Goal: Check status: Check status

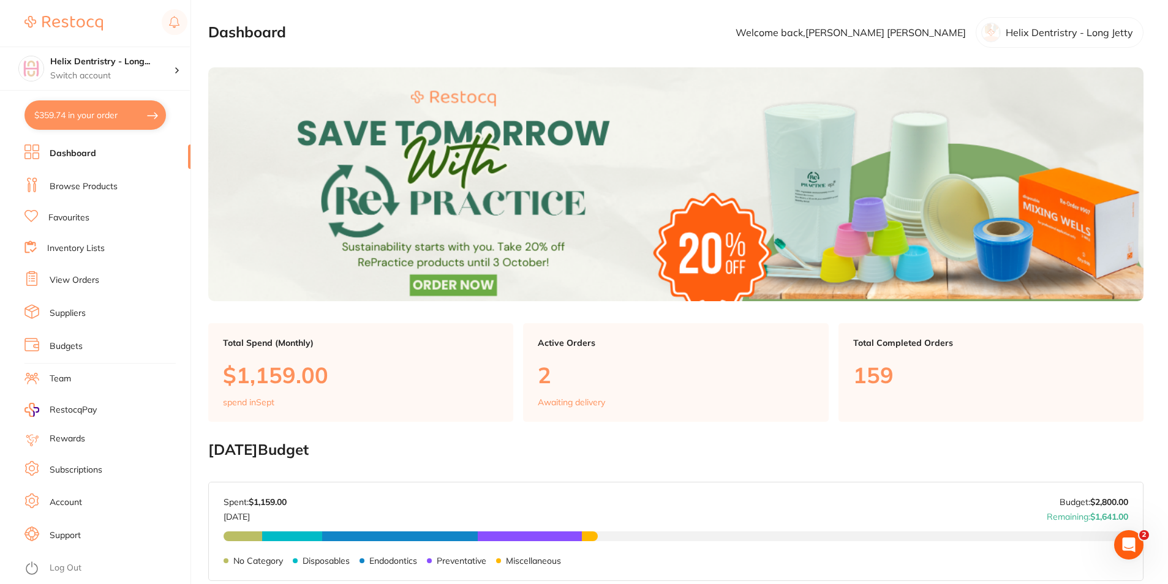
click at [113, 119] on button "$359.74 in your order" at bounding box center [95, 114] width 141 height 29
checkbox input "true"
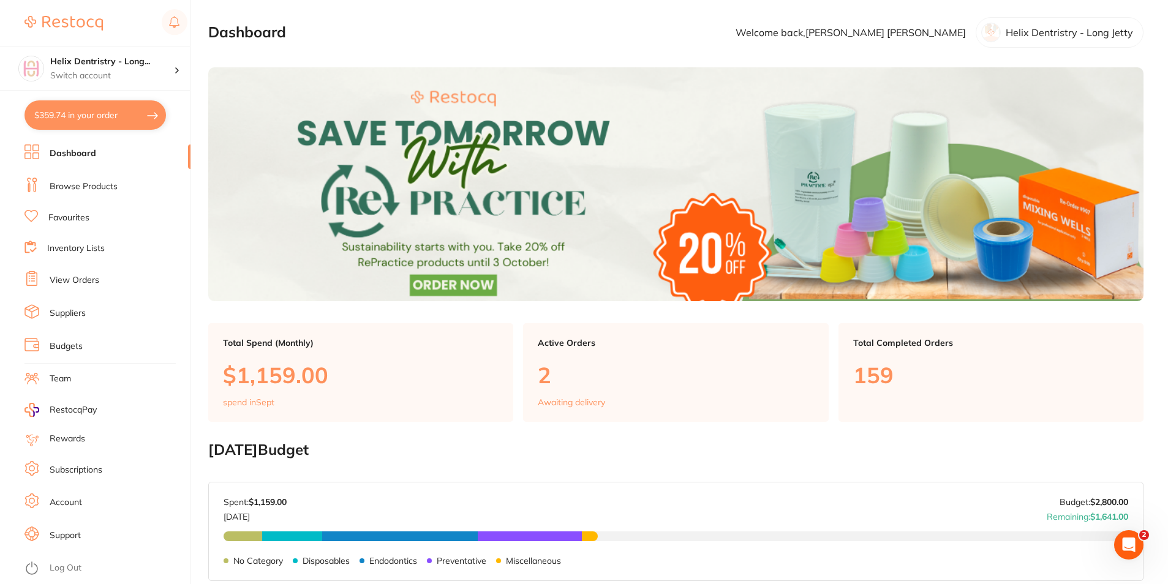
checkbox input "true"
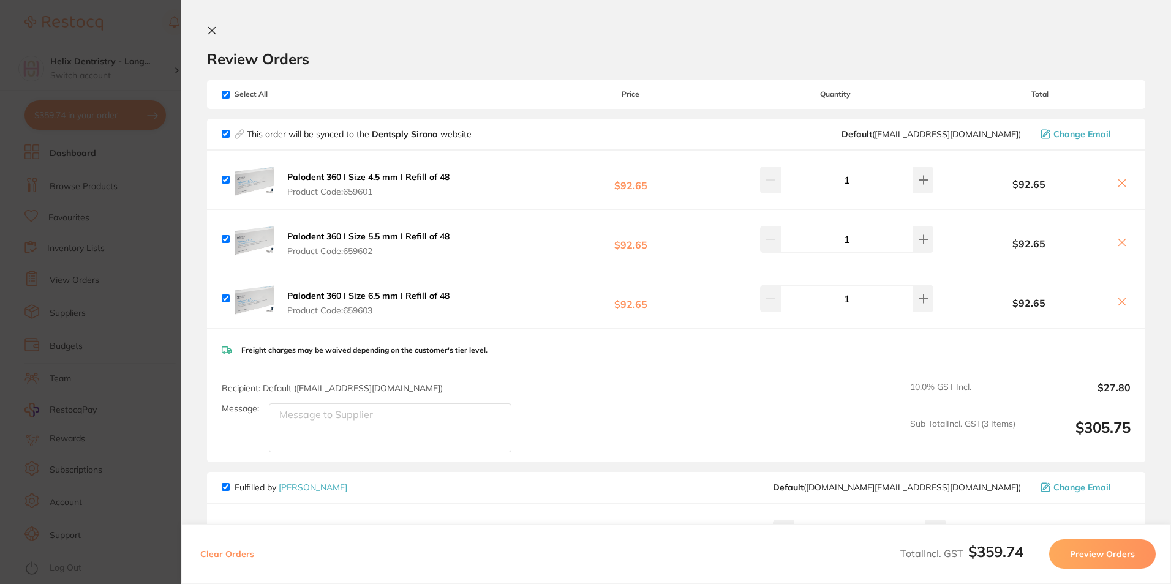
click at [212, 28] on icon at bounding box center [212, 31] width 10 height 10
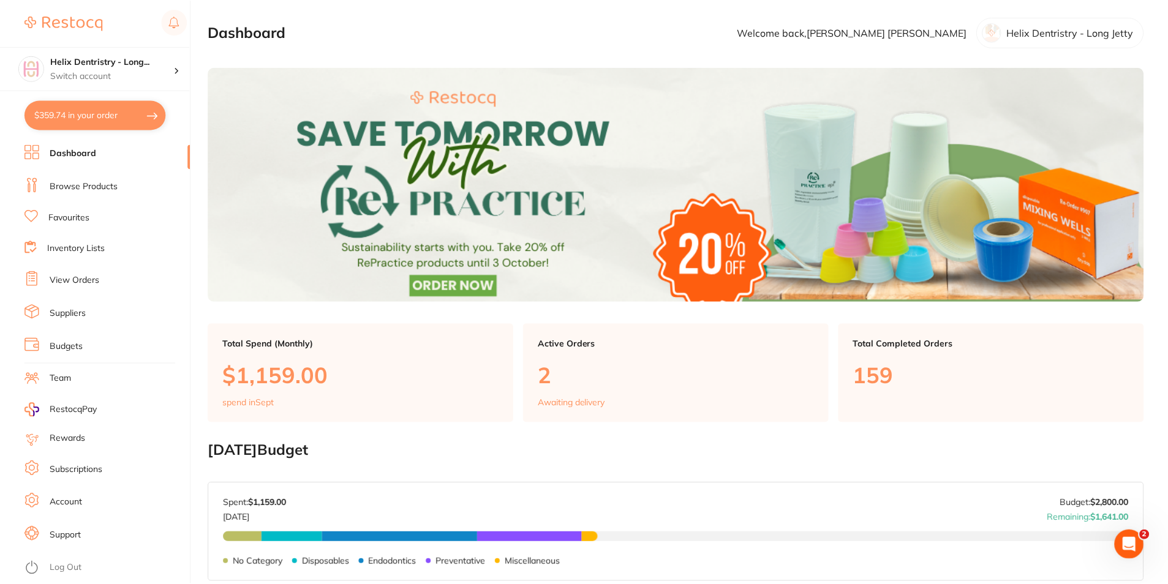
scroll to position [1, 0]
click at [80, 274] on link "View Orders" at bounding box center [75, 280] width 50 height 12
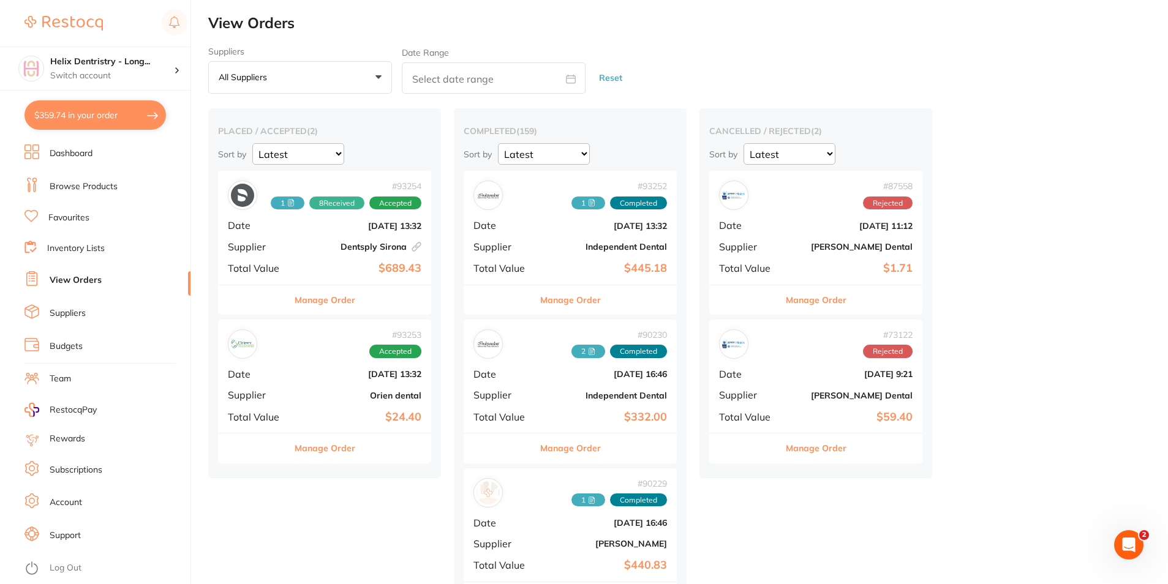
click at [319, 416] on b "$24.40" at bounding box center [360, 417] width 123 height 13
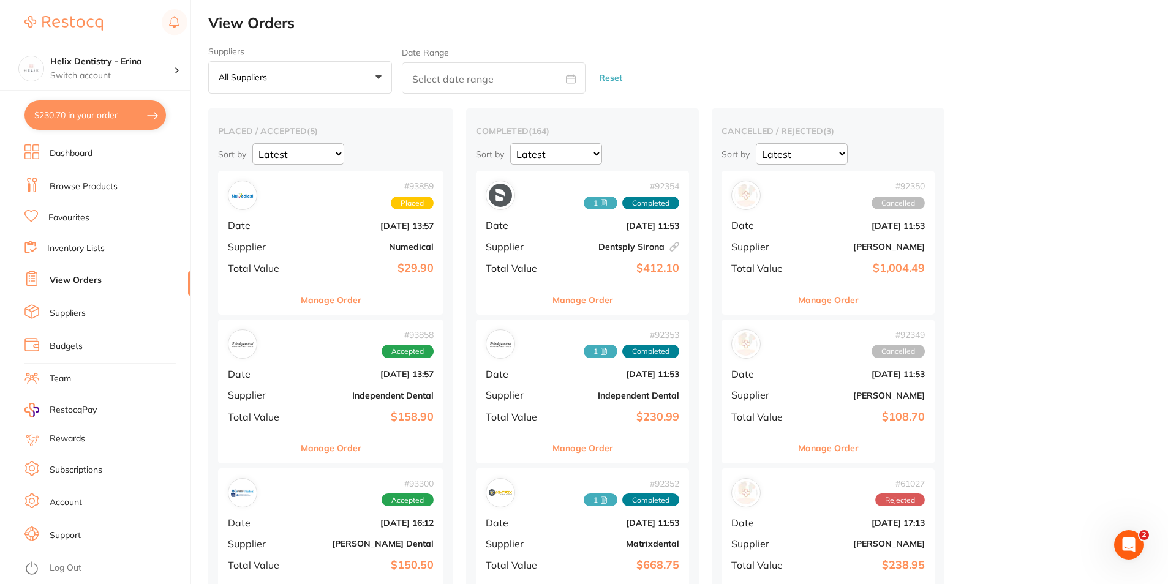
click at [329, 217] on div "# 93859 Placed Date [DATE] 13:57 Supplier Numedical Total Value $29.90" at bounding box center [330, 227] width 225 height 113
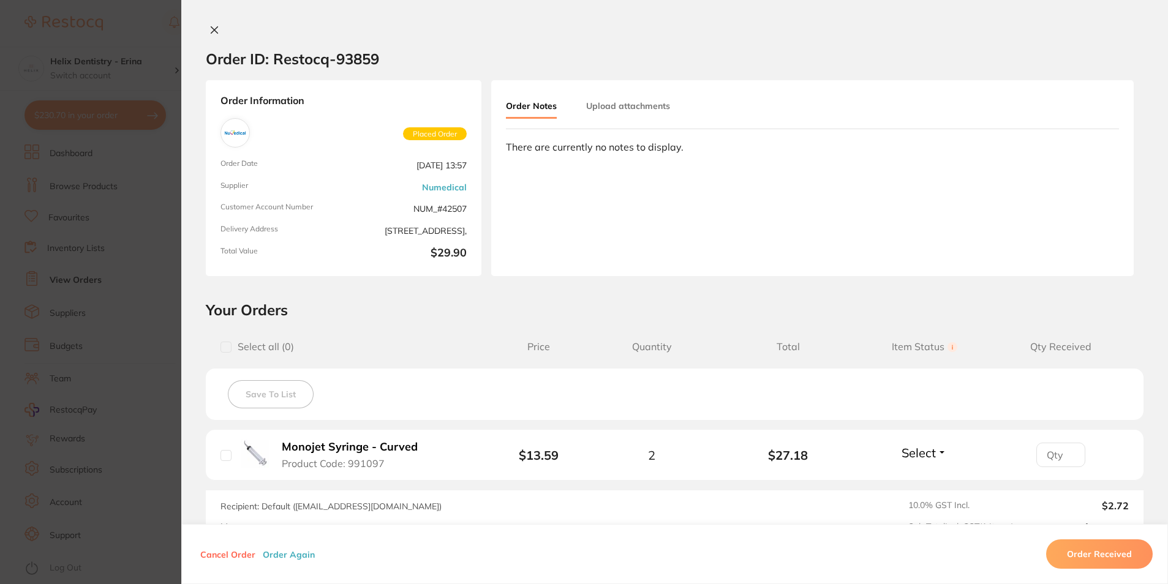
click at [216, 36] on button at bounding box center [214, 31] width 17 height 13
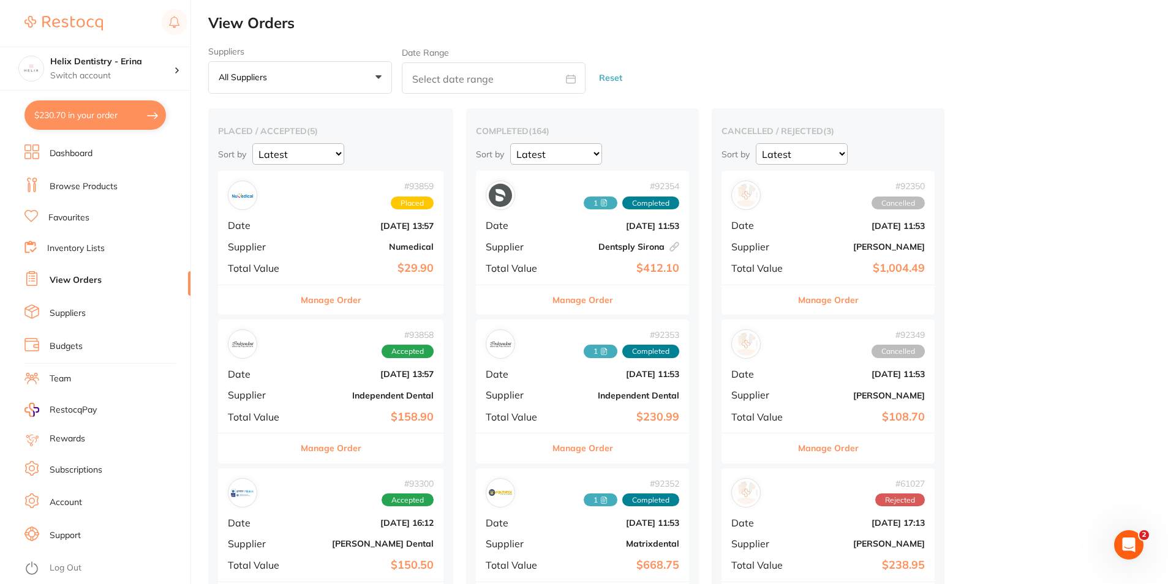
click at [335, 357] on div "# 93858 Accepted" at bounding box center [331, 344] width 206 height 29
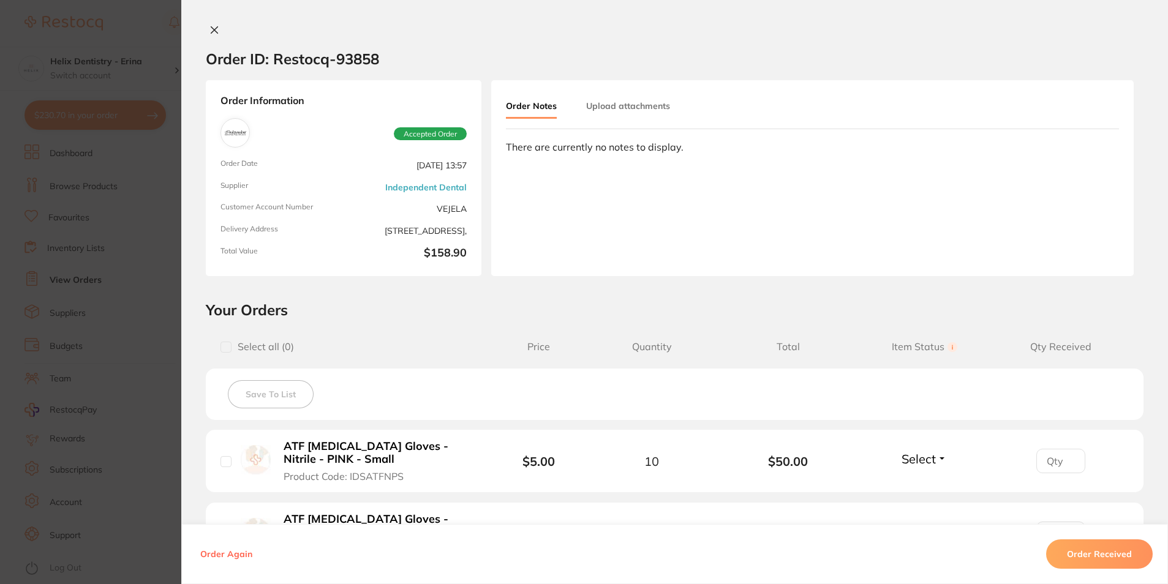
click at [209, 30] on icon at bounding box center [214, 30] width 10 height 10
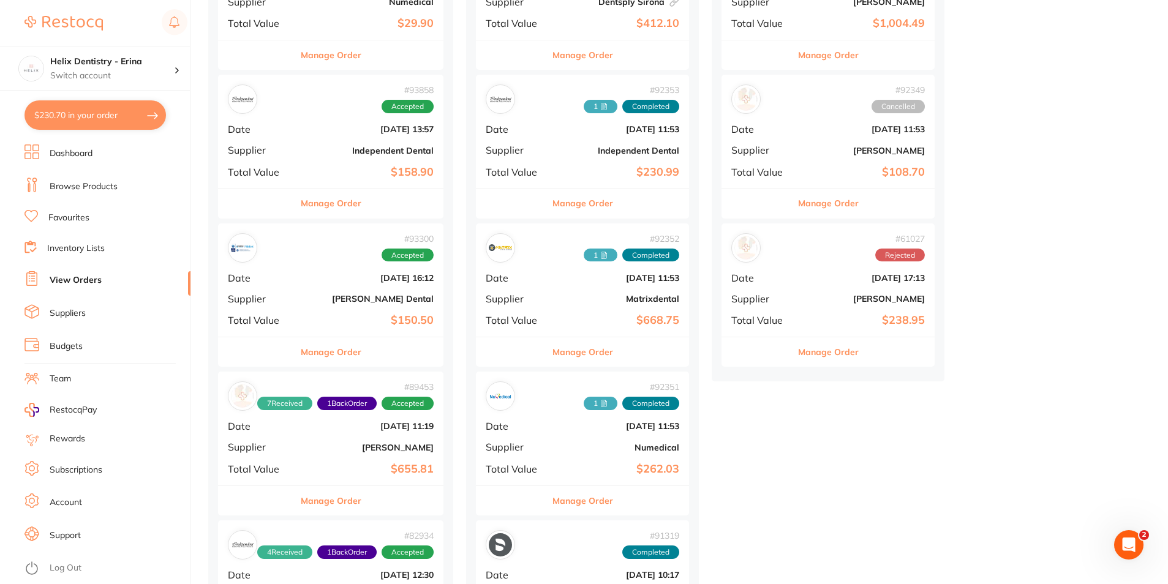
click at [343, 311] on div "# 93300 Accepted Date [DATE] 16:12 Supplier [PERSON_NAME] Dental Total Value $1…" at bounding box center [330, 280] width 225 height 113
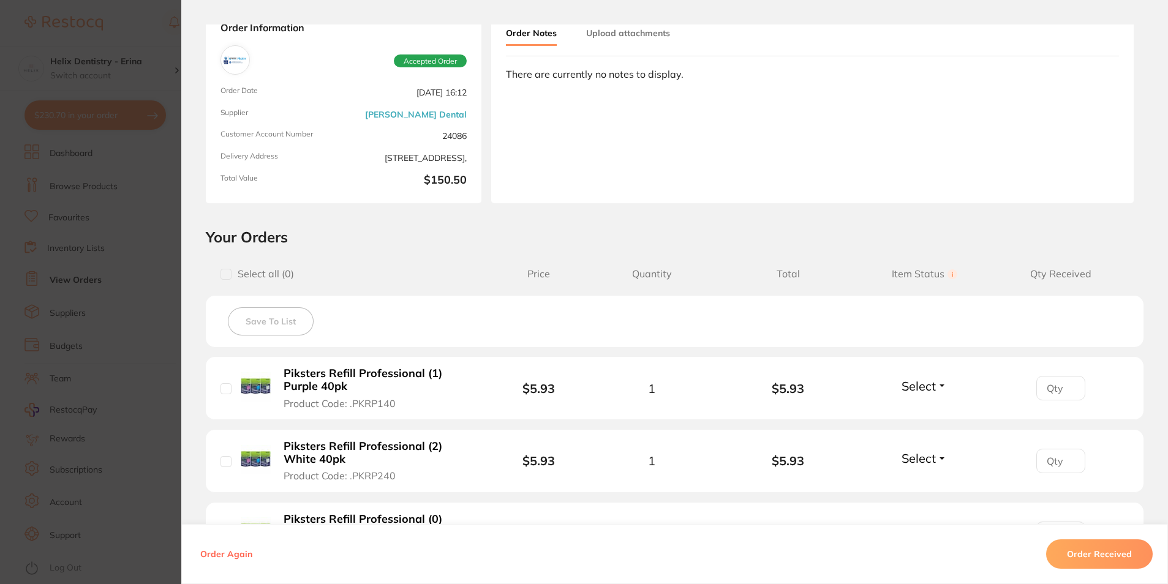
scroll to position [245, 0]
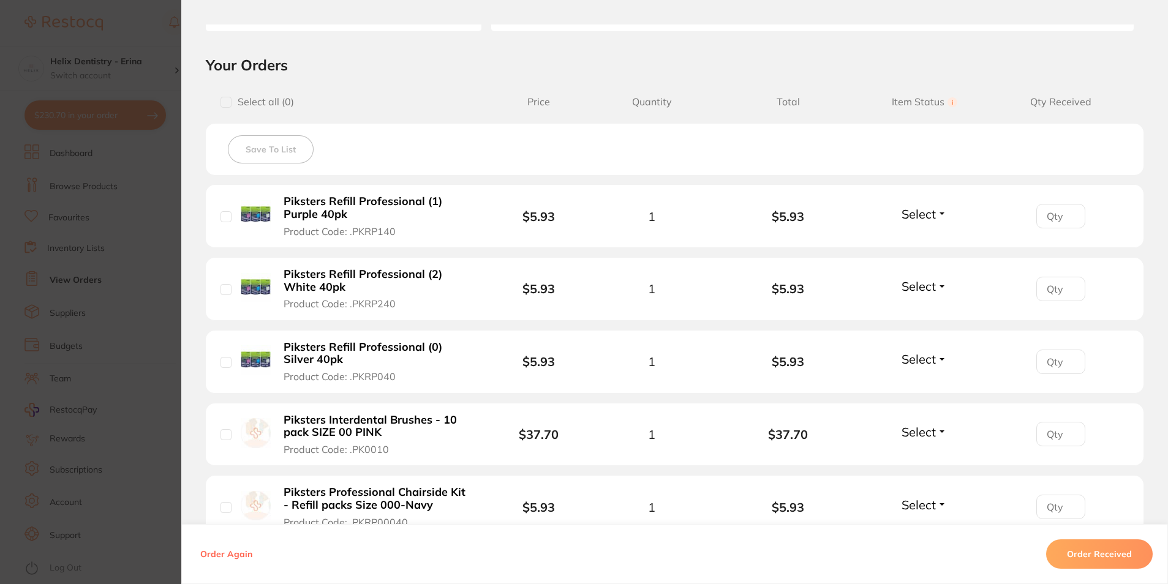
click at [921, 216] on span "Select" at bounding box center [919, 213] width 34 height 15
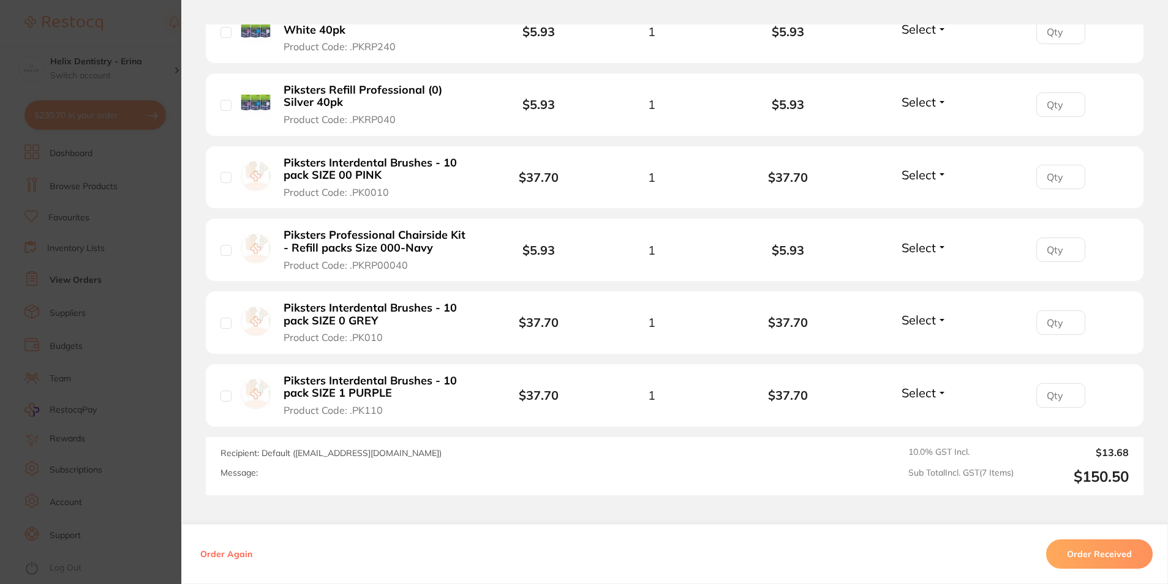
scroll to position [596, 0]
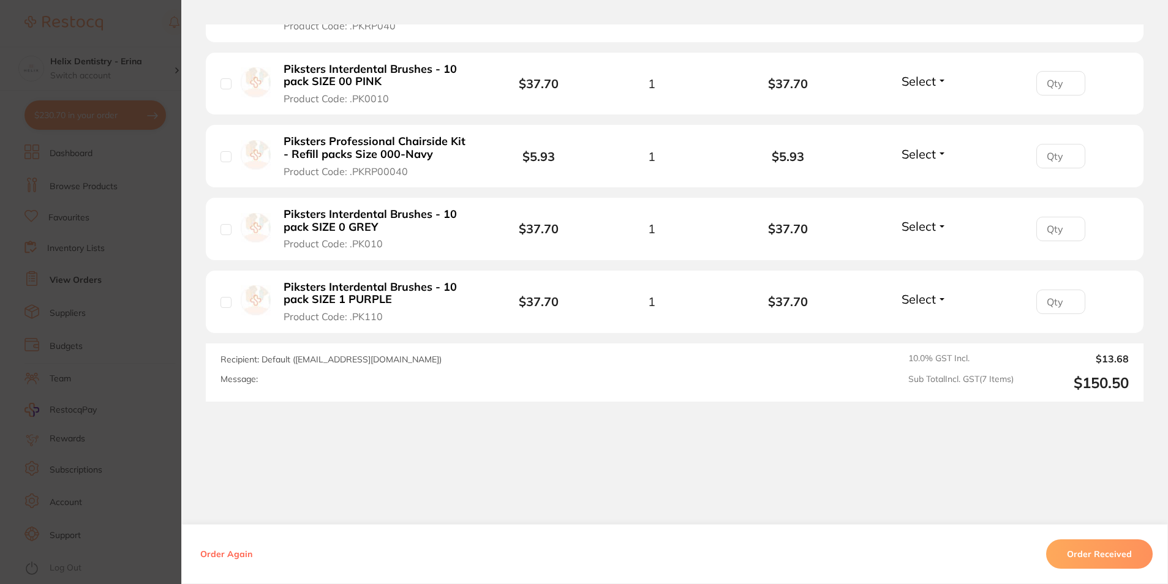
click at [1092, 555] on button "Order Received" at bounding box center [1099, 554] width 107 height 29
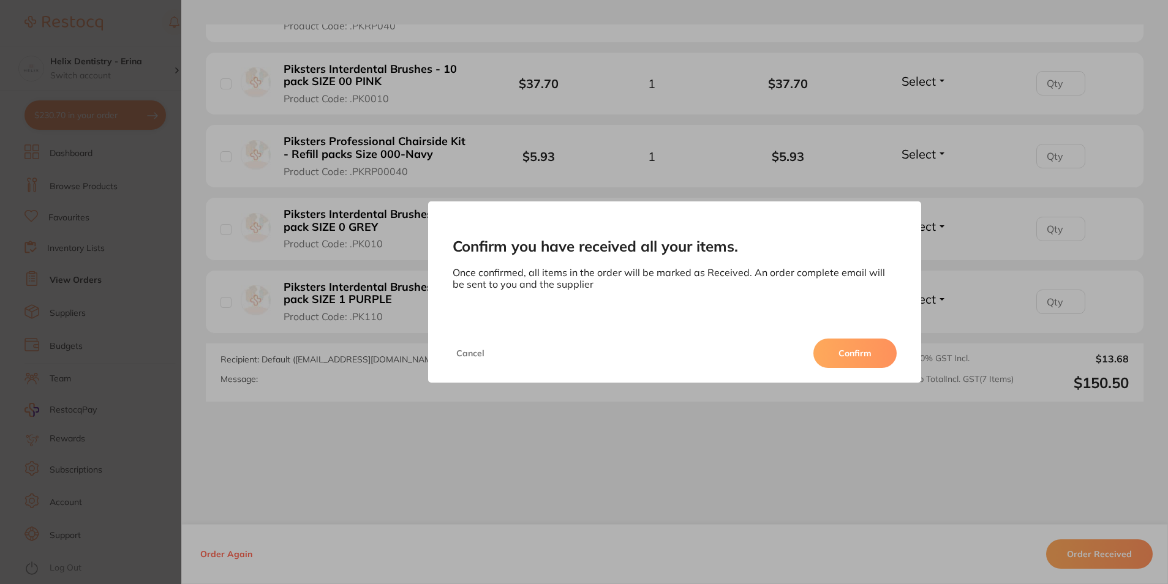
click at [853, 356] on button "Confirm" at bounding box center [854, 353] width 83 height 29
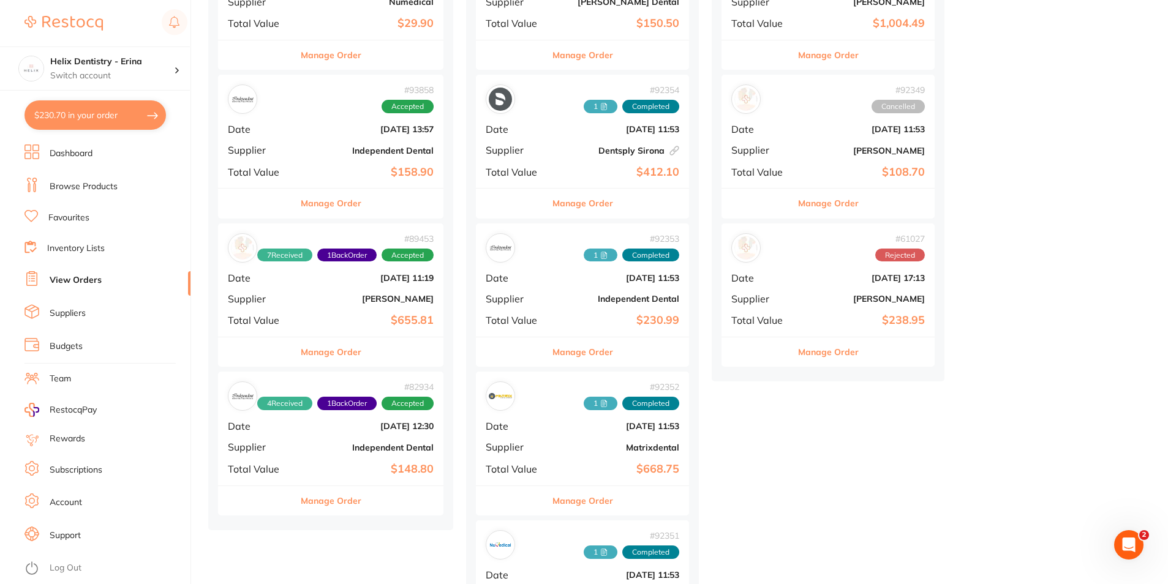
click at [343, 455] on div "# 82934 4 Received 1 Back Order Accepted Date [DATE] 12:30 Supplier Independent…" at bounding box center [330, 428] width 225 height 113
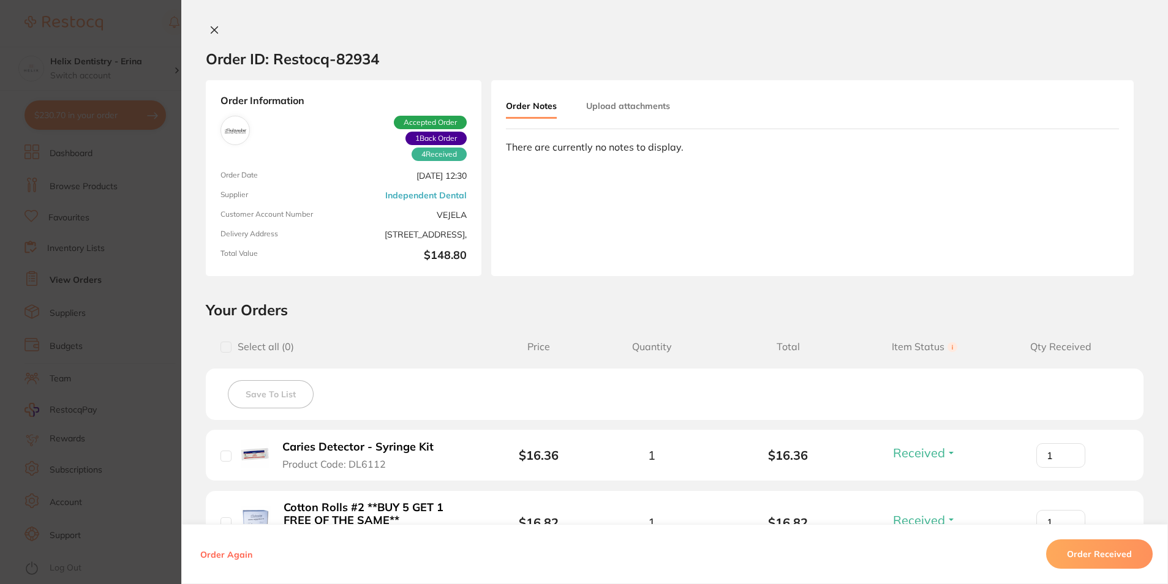
click at [202, 20] on div "Order ID: Restocq- 82934 Order Information 4 Received 1 Back Order Accepted Ord…" at bounding box center [674, 292] width 987 height 584
click at [209, 26] on icon at bounding box center [214, 30] width 10 height 10
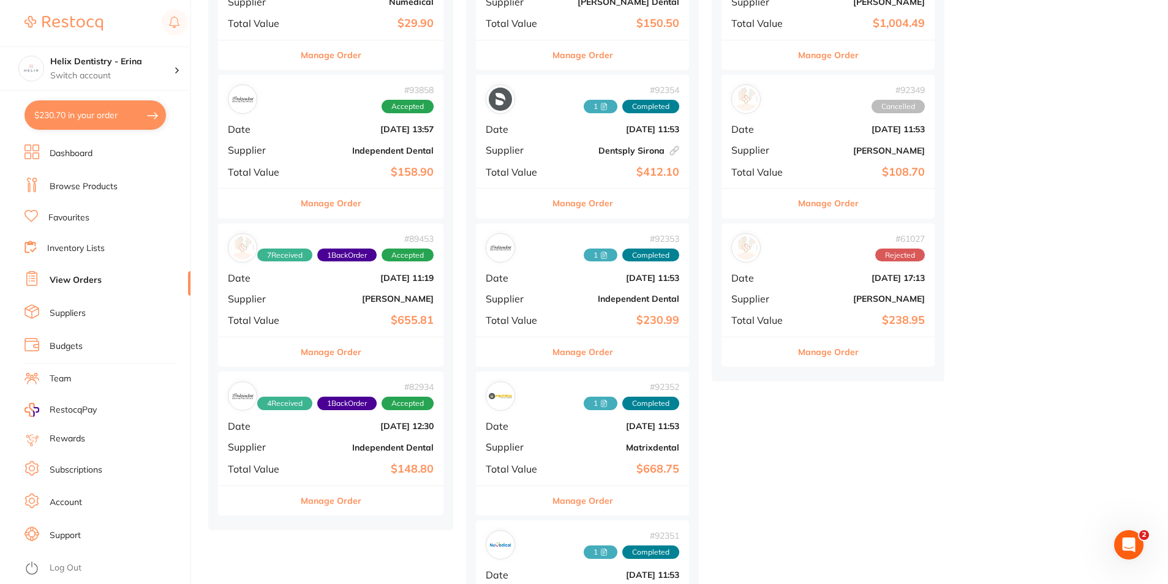
click at [326, 303] on b "[PERSON_NAME]" at bounding box center [368, 299] width 130 height 10
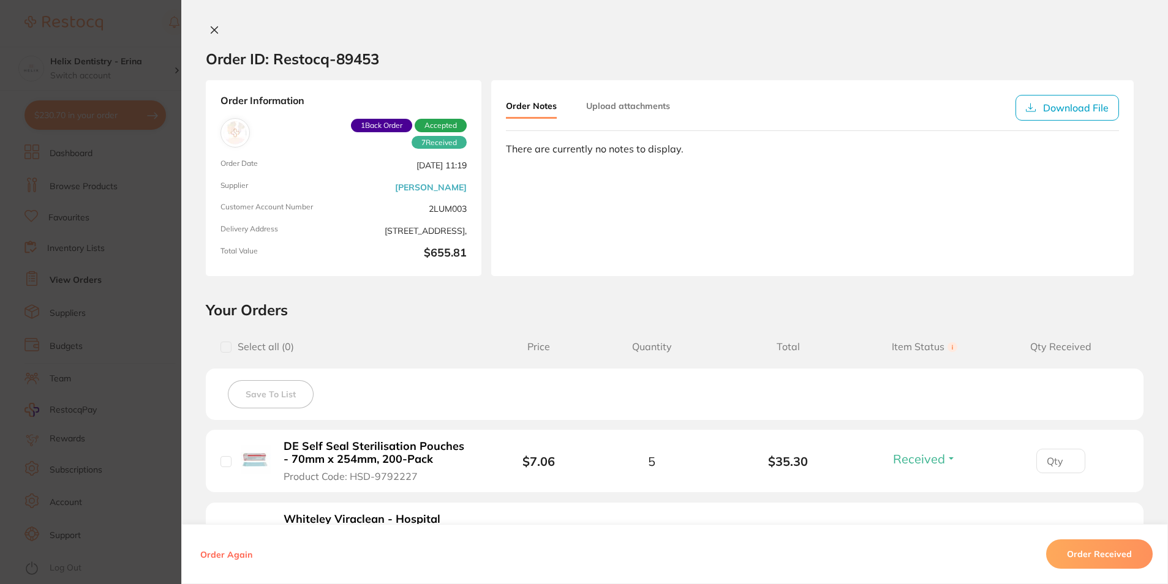
click at [206, 18] on div "Order ID: Restocq- 89453 Order Information 7 Received 1 Back Order Accepted Ord…" at bounding box center [674, 292] width 987 height 584
click at [212, 32] on icon at bounding box center [214, 30] width 10 height 10
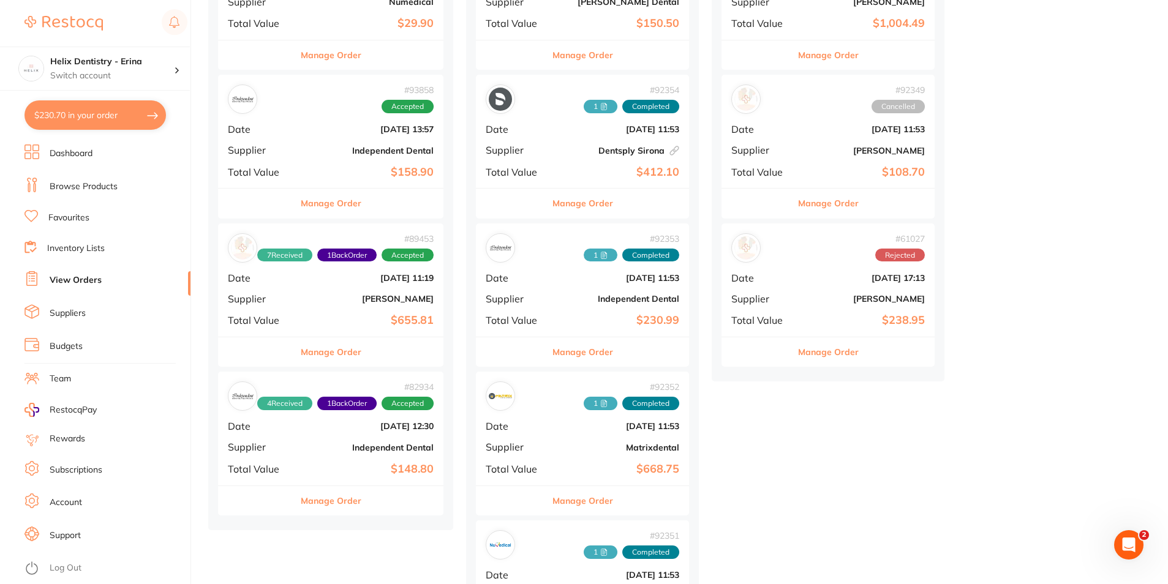
click at [349, 170] on b "$158.90" at bounding box center [368, 172] width 130 height 13
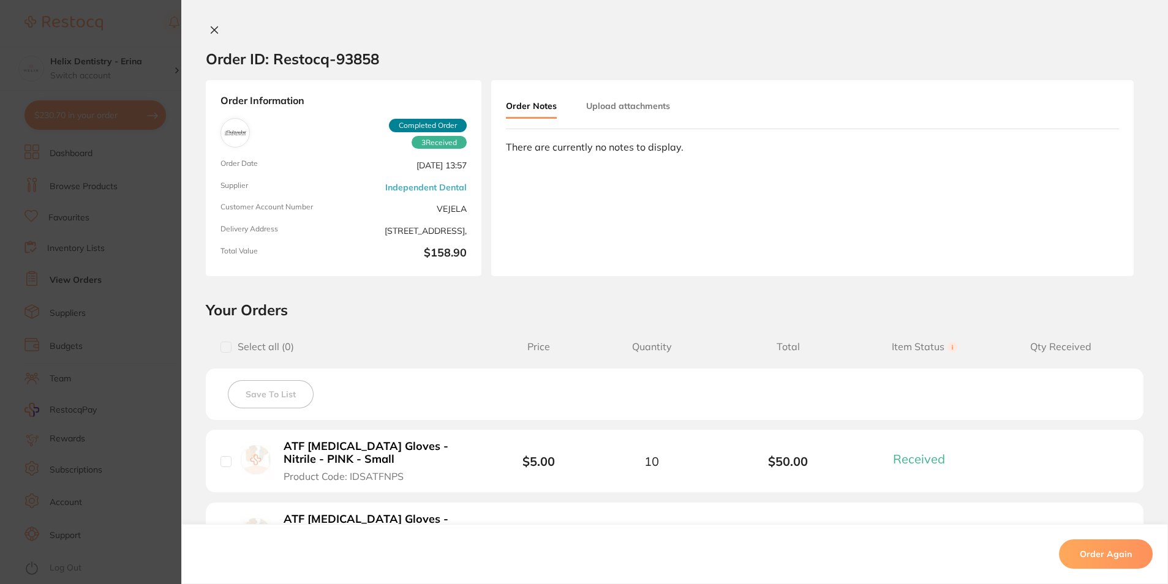
click at [209, 28] on icon at bounding box center [214, 30] width 10 height 10
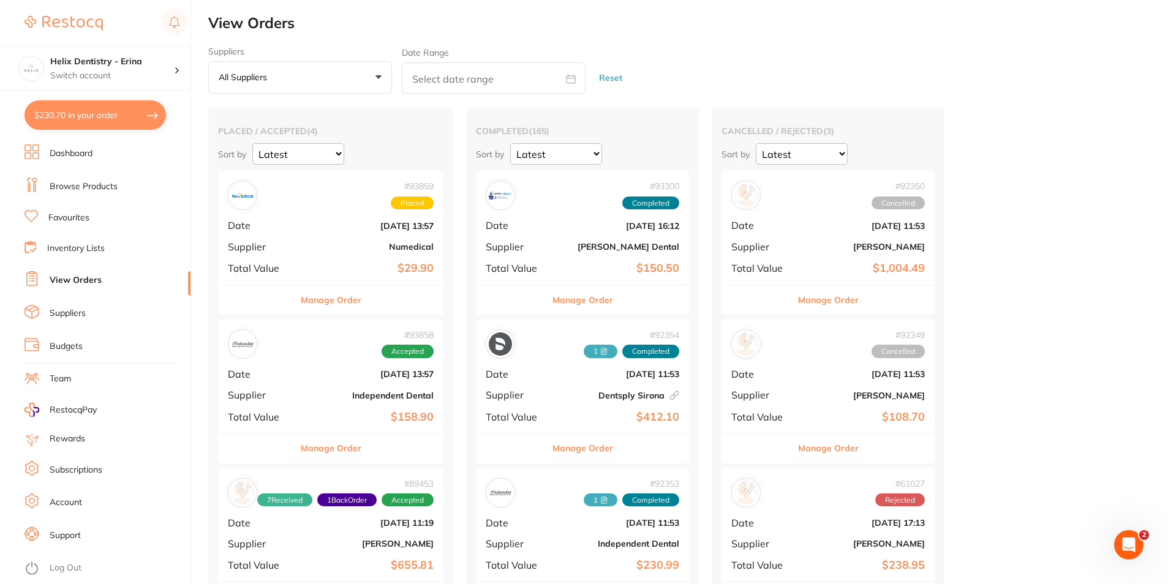
click at [312, 356] on div "# 93858 Accepted" at bounding box center [331, 344] width 206 height 29
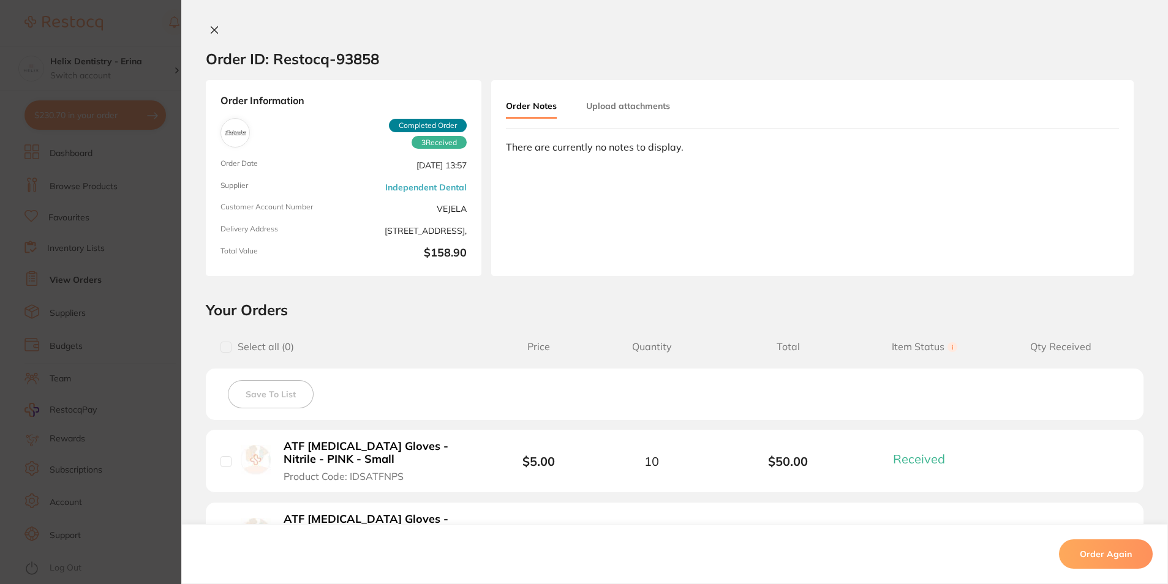
click at [213, 31] on icon at bounding box center [214, 30] width 7 height 7
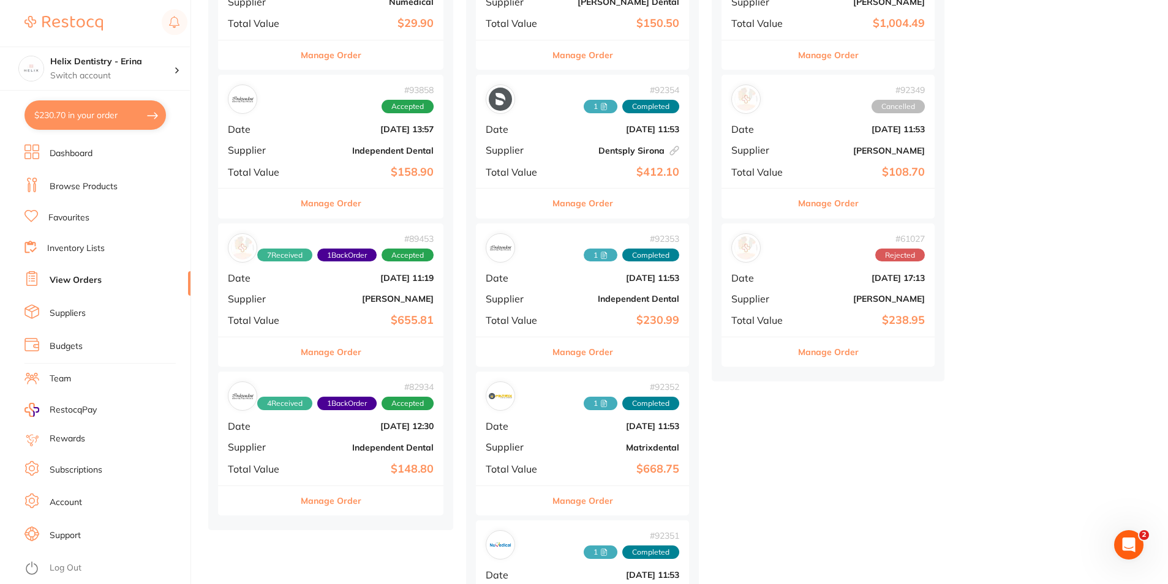
click at [332, 464] on b "$148.80" at bounding box center [368, 469] width 130 height 13
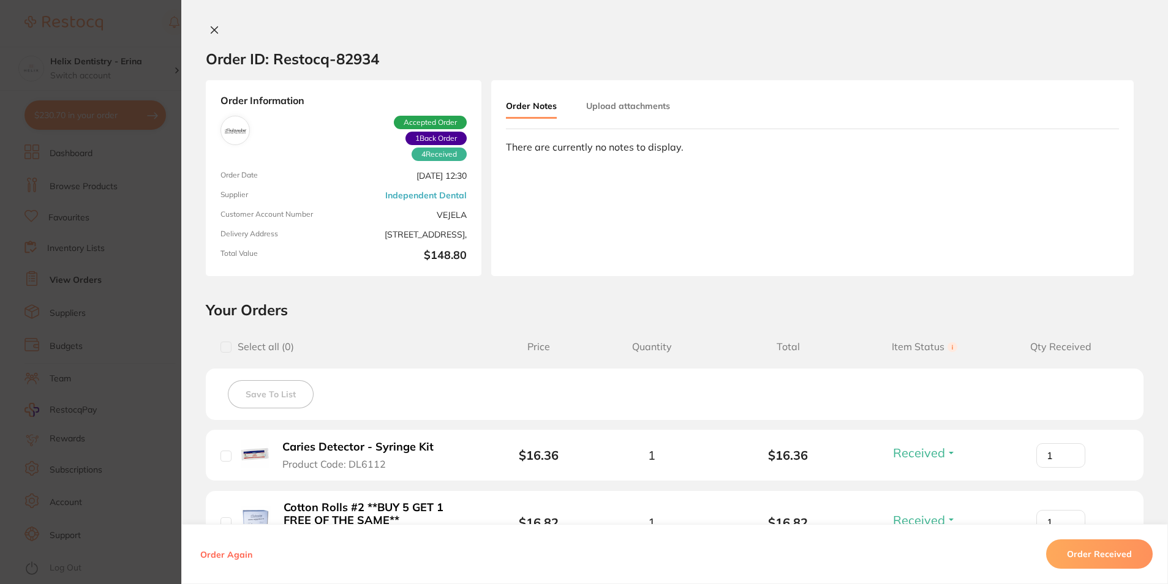
click at [213, 29] on icon at bounding box center [214, 30] width 7 height 7
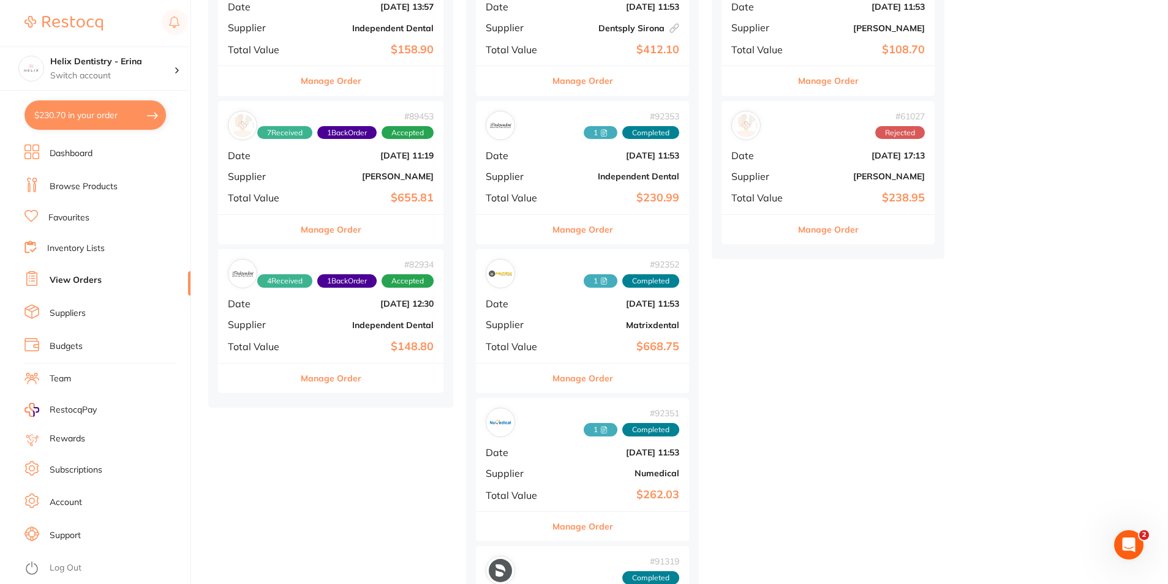
click at [302, 328] on div "# 82934 4 Received 1 Back Order Accepted Date [DATE] 12:30 Supplier Independent…" at bounding box center [330, 305] width 225 height 113
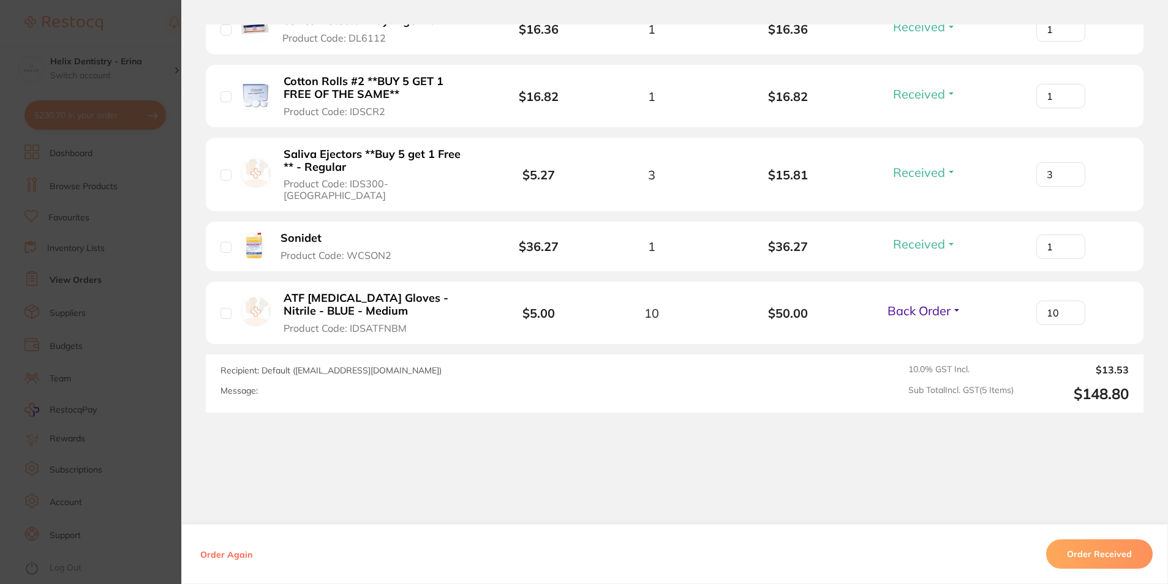
click at [1095, 546] on button "Order Received" at bounding box center [1099, 554] width 107 height 29
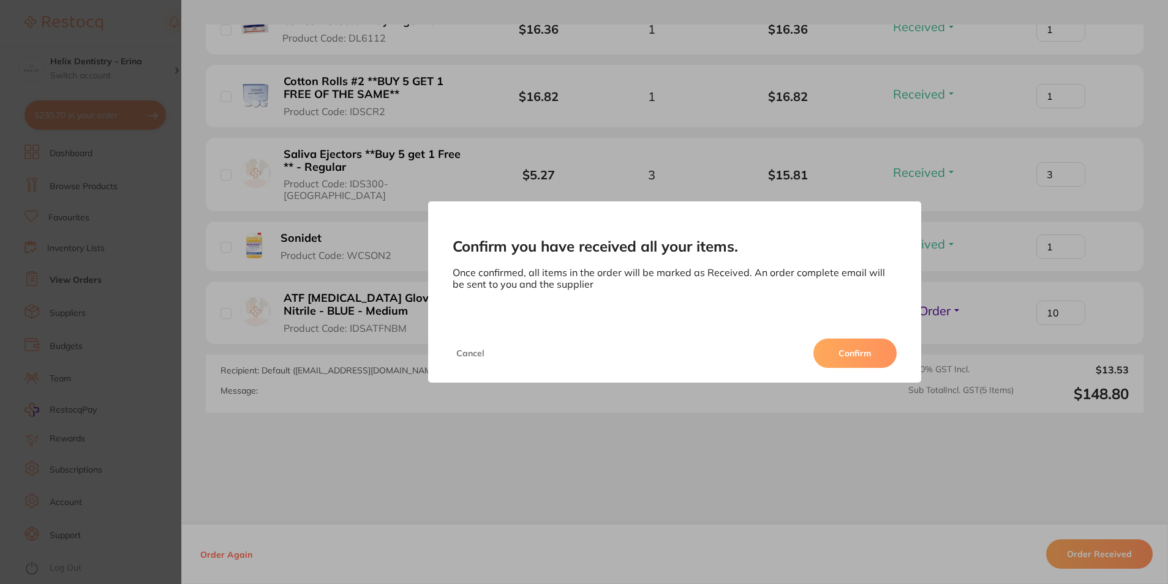
click at [899, 346] on div "Cancel Confirm" at bounding box center [675, 353] width 494 height 59
click at [891, 347] on button "Confirm" at bounding box center [854, 353] width 83 height 29
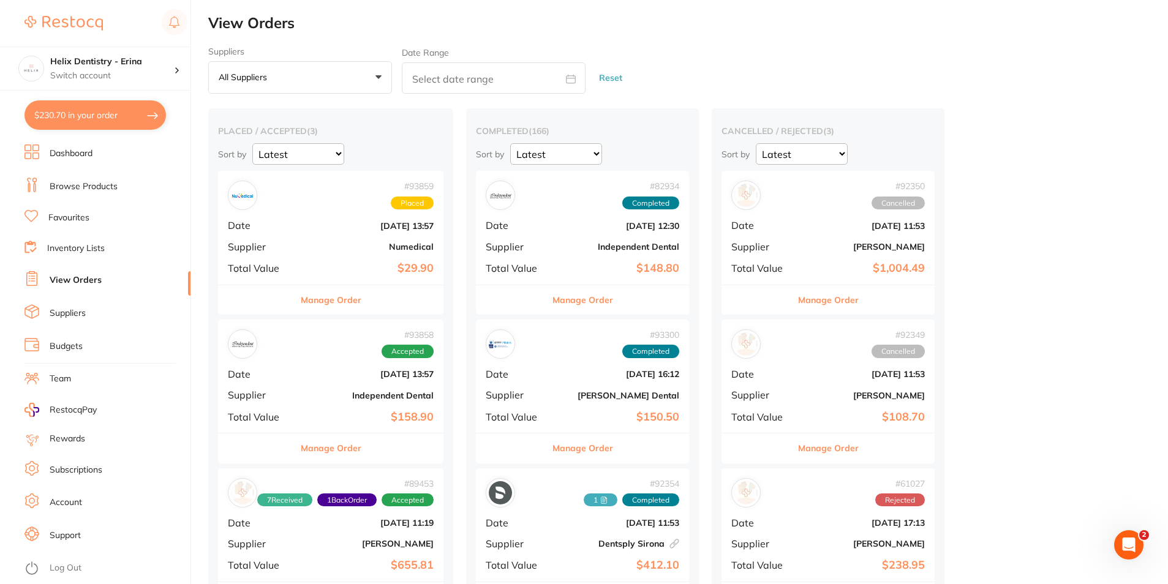
click at [333, 230] on b "[DATE] 13:57" at bounding box center [368, 226] width 130 height 10
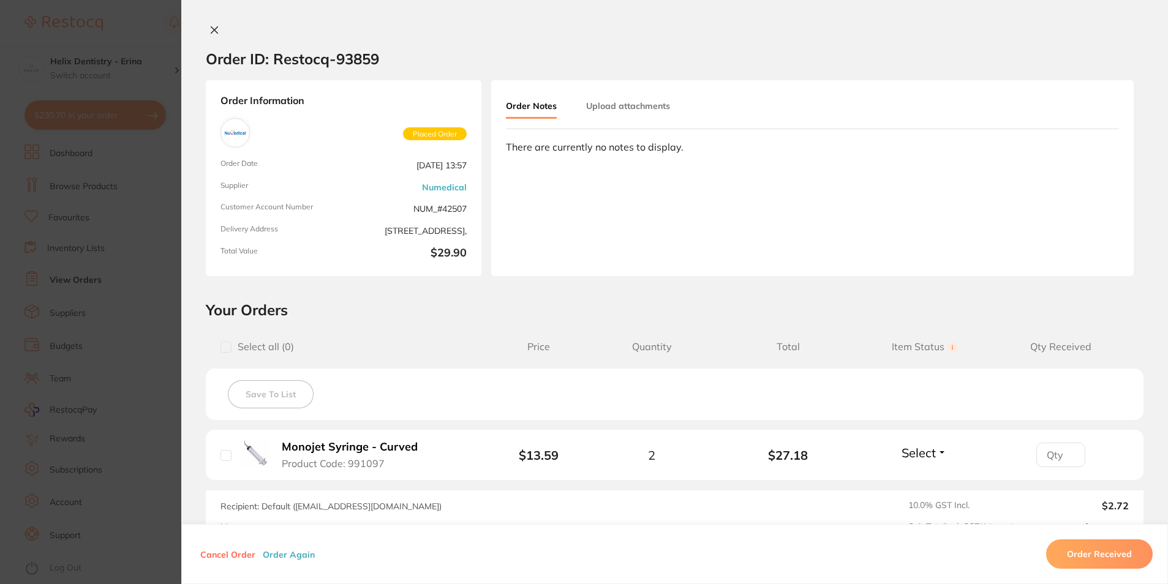
click at [206, 34] on button at bounding box center [214, 31] width 17 height 13
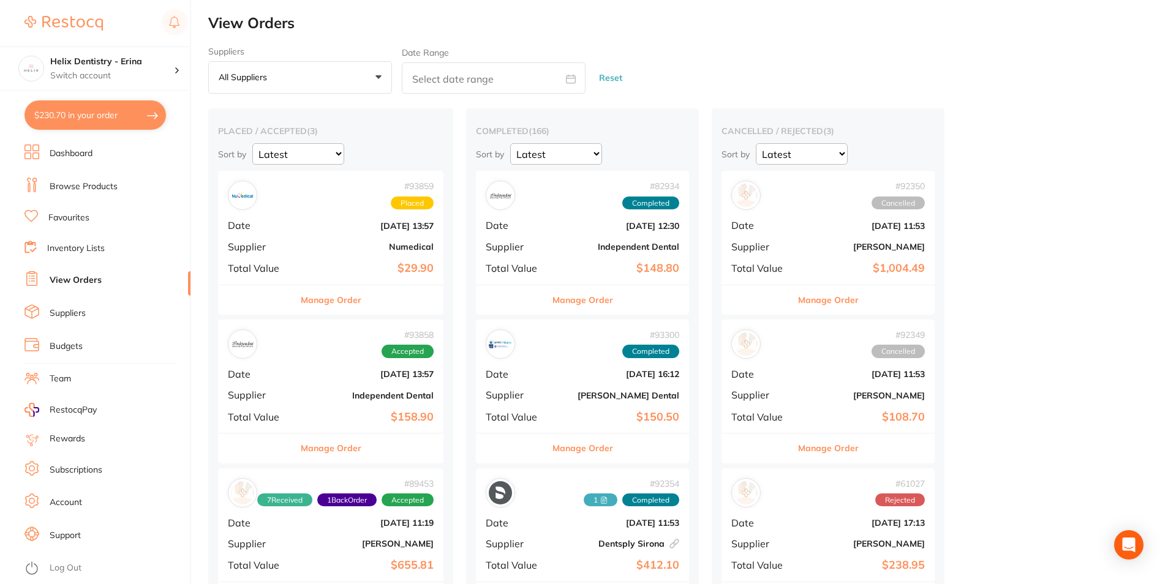
click at [277, 390] on span "Supplier" at bounding box center [261, 395] width 66 height 11
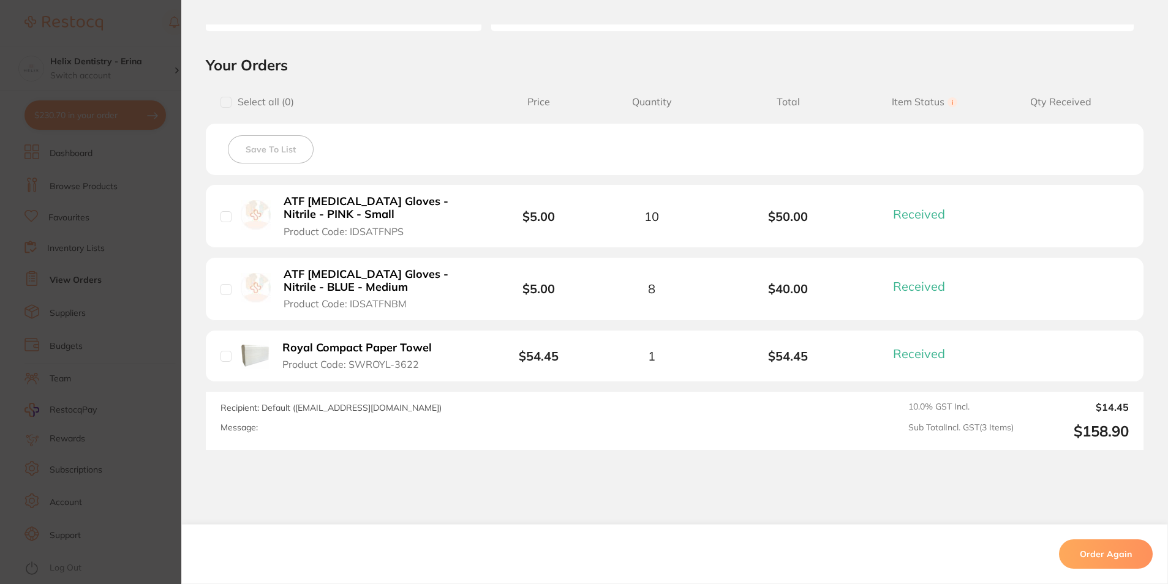
click at [915, 268] on li "ATF [MEDICAL_DATA] Gloves - Nitrile - BLUE - Medium Product Code: IDSATFNBM $5.…" at bounding box center [675, 289] width 938 height 63
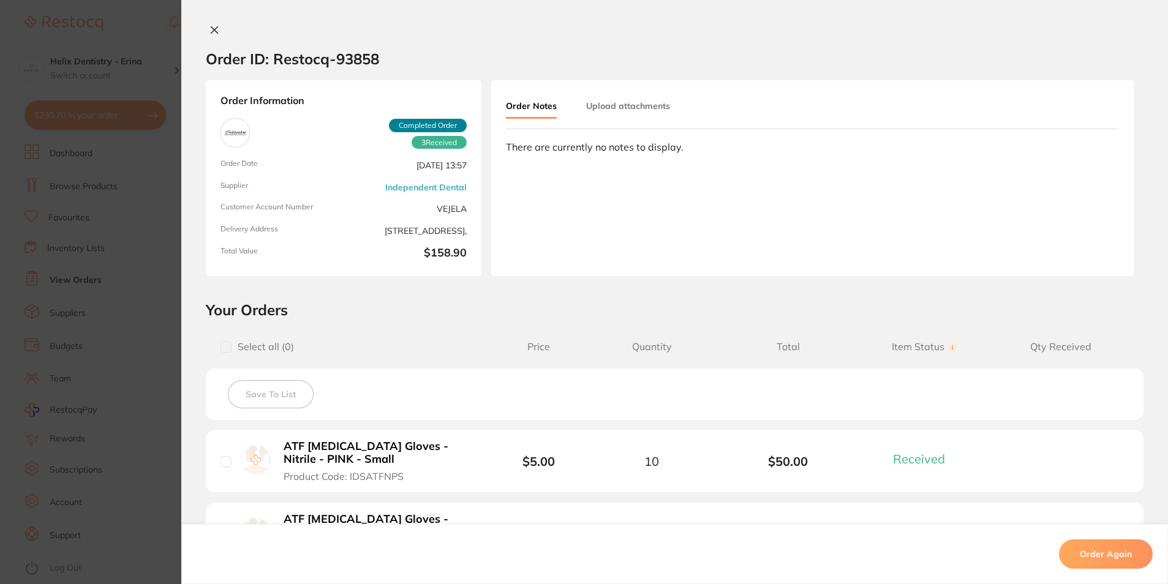
click at [213, 28] on icon at bounding box center [214, 30] width 7 height 7
